Goal: Communication & Community: Answer question/provide support

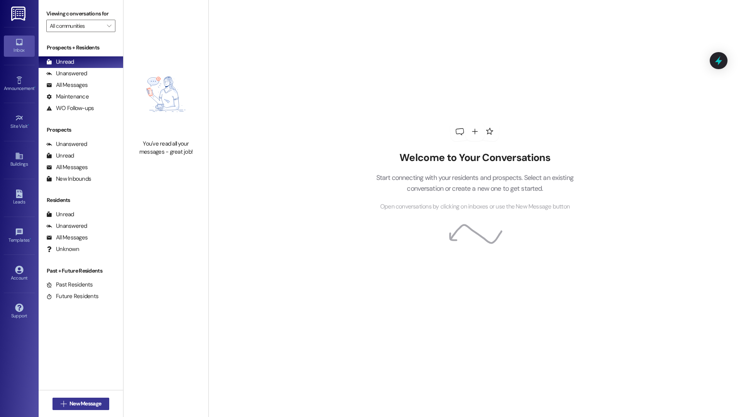
click at [84, 403] on span "New Message" at bounding box center [86, 404] width 32 height 8
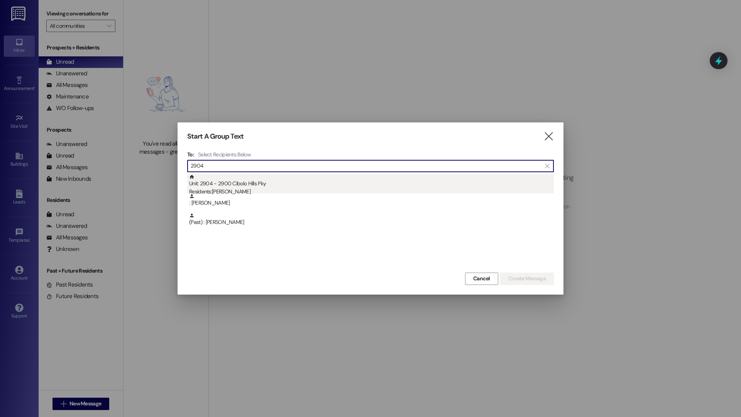
type input "2904"
click at [279, 177] on div "Unit: 2904 - 2900 Cibolo Hills Pky Residents: Myra Tillmon" at bounding box center [371, 185] width 365 height 22
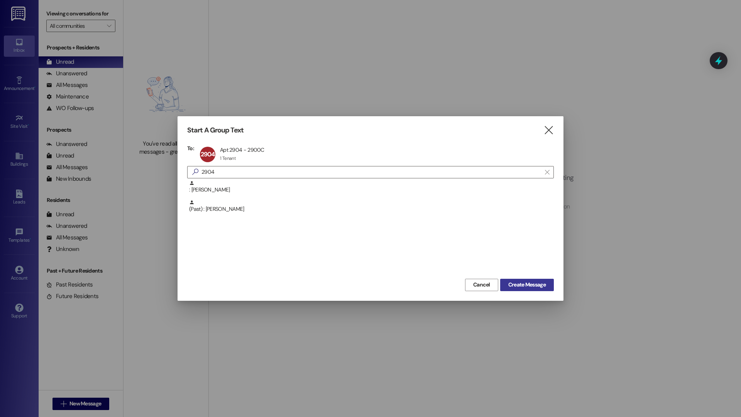
click at [553, 280] on button "Create Message" at bounding box center [527, 285] width 54 height 12
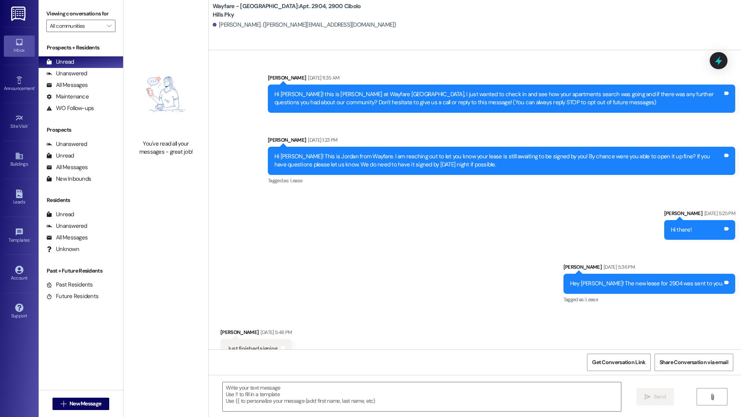
scroll to position [2989, 0]
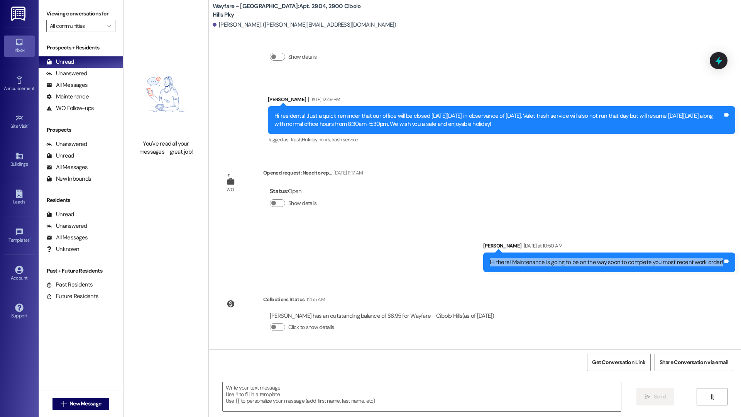
drag, startPoint x: 490, startPoint y: 261, endPoint x: 521, endPoint y: 267, distance: 31.4
click at [521, 267] on div "Hi there! Maintenance is going to be on the way soon to complete you most recen…" at bounding box center [609, 263] width 252 height 20
copy div "Hi there! Maintenance is going to be on the way soon to complete you most recen…"
click at [240, 405] on textarea at bounding box center [422, 396] width 399 height 29
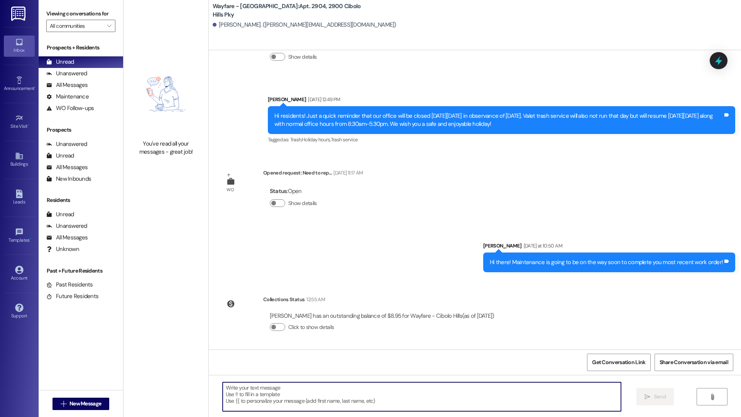
paste textarea "Hi there! Maintenance is going to be on the way soon to complete you most recen…"
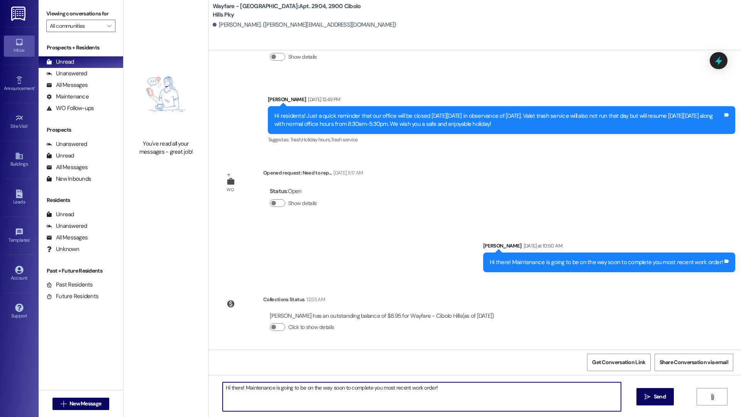
drag, startPoint x: 337, startPoint y: 389, endPoint x: 327, endPoint y: 390, distance: 10.5
click at [327, 390] on textarea "Hi there! Maintenance is going to be on the way soon to complete you most recen…" at bounding box center [422, 396] width 399 height 29
type textarea "Hi there! Maintenance is going to be on the way in a few to complete you most r…"
click at [651, 393] on span " Send" at bounding box center [655, 397] width 24 height 8
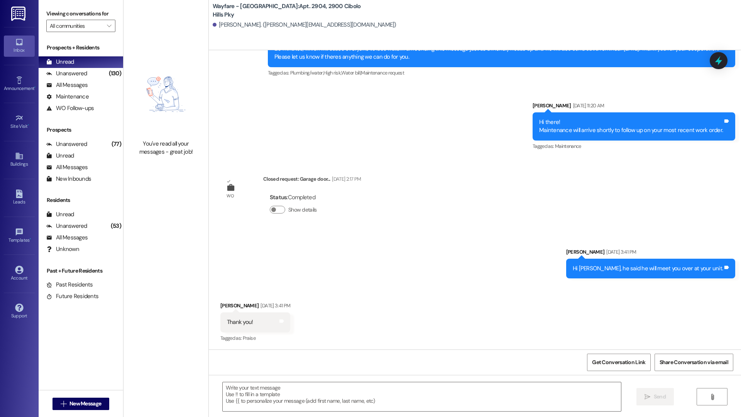
scroll to position [2138, 0]
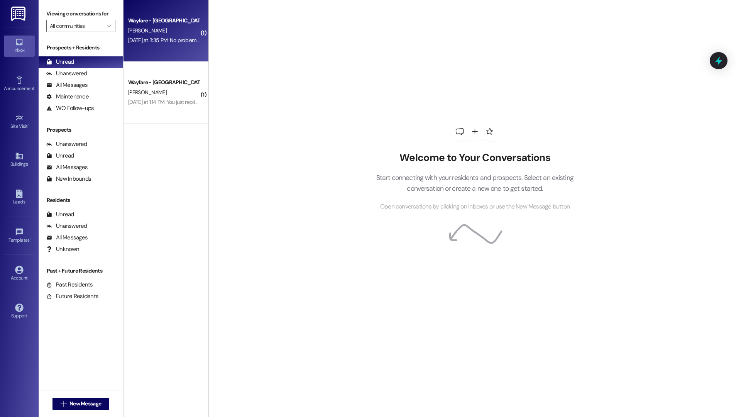
click at [167, 30] on div "[PERSON_NAME]" at bounding box center [163, 31] width 73 height 10
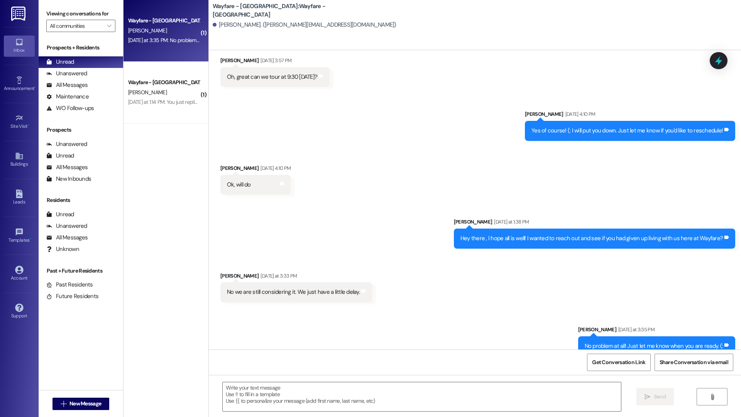
scroll to position [271, 0]
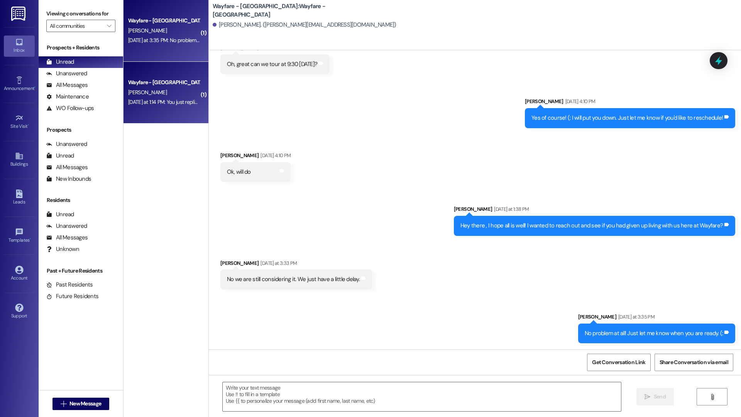
click at [124, 108] on div "Wayfare - Cibolo Hills Prospect [PERSON_NAME] [DATE] at 1:14 PM: You just repli…" at bounding box center [166, 93] width 85 height 62
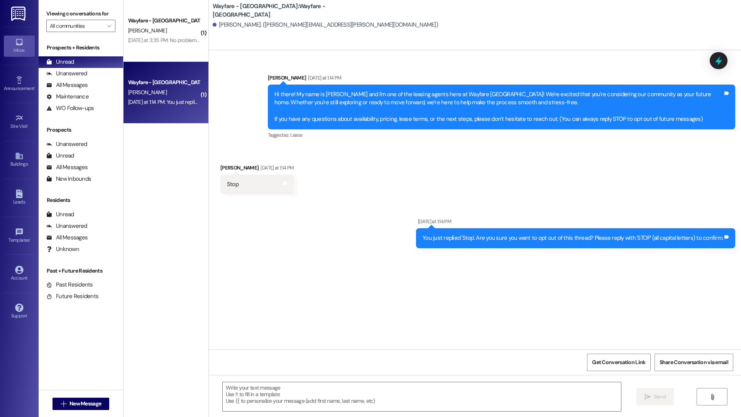
scroll to position [0, 0]
click at [289, 226] on div "Sent via SMS [DATE] at 1:14 PM You just replied 'Stop'. Are you sure you want t…" at bounding box center [475, 227] width 533 height 54
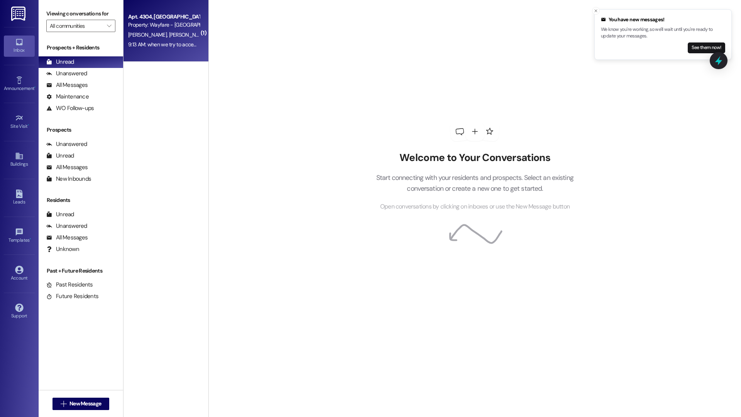
click at [178, 44] on div "9:13 AM: when we try to accept our names dont show up do we just accept or do w…" at bounding box center [239, 44] width 223 height 7
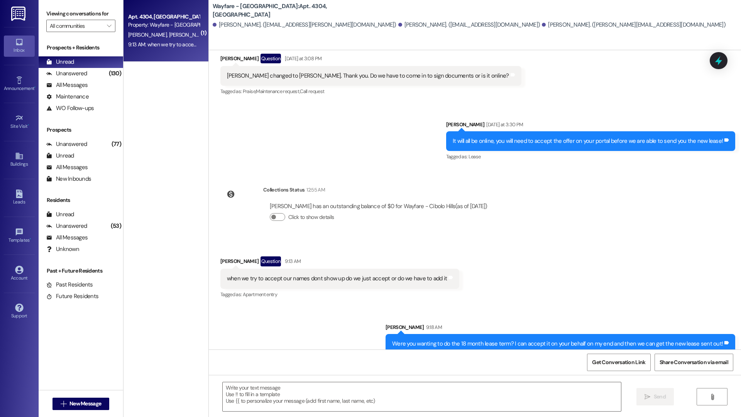
scroll to position [11372, 0]
